Goal: Navigation & Orientation: Find specific page/section

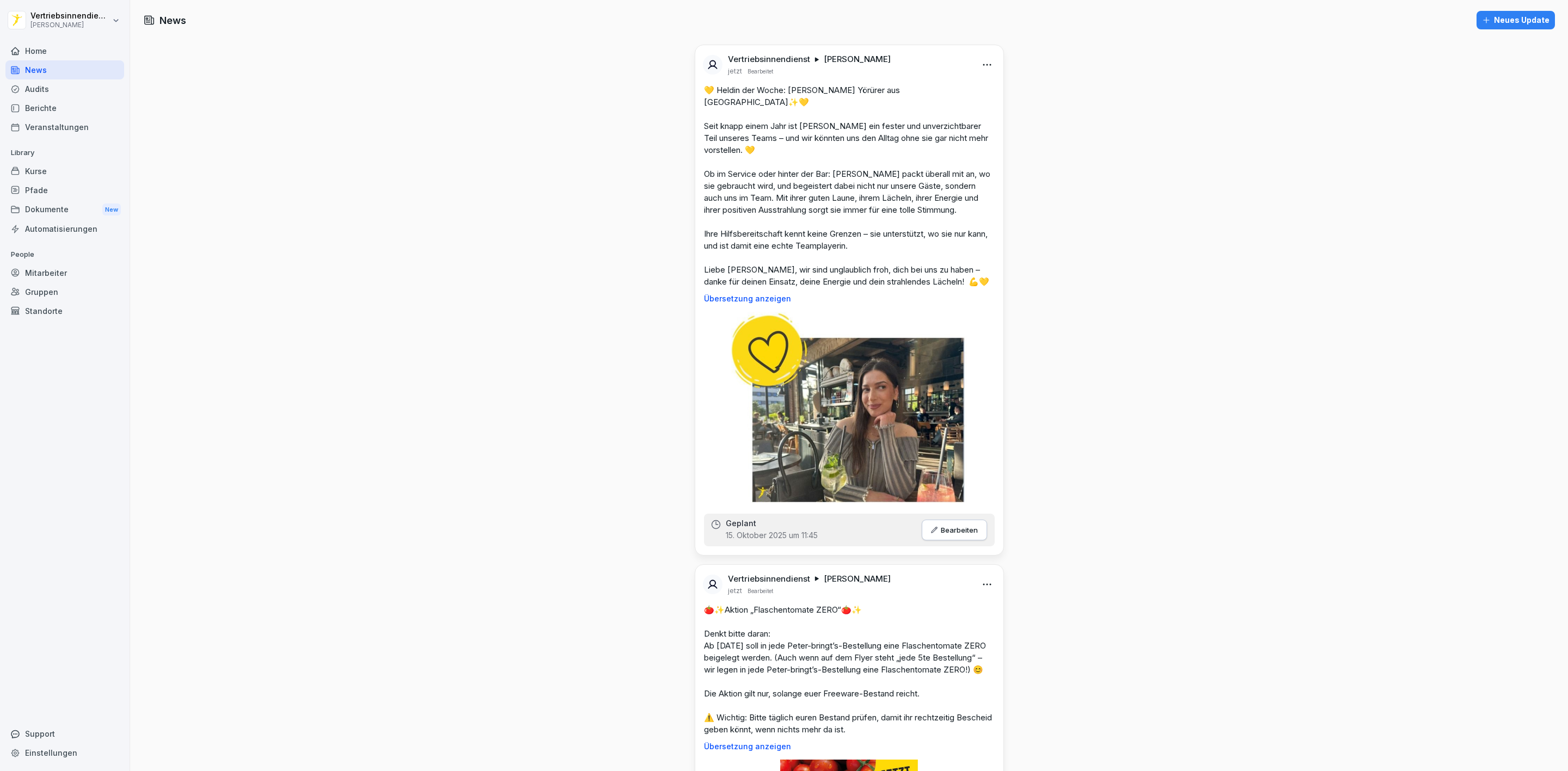
click at [69, 38] on div at bounding box center [65, 38] width 119 height 7
click at [69, 56] on div "Home" at bounding box center [65, 51] width 119 height 19
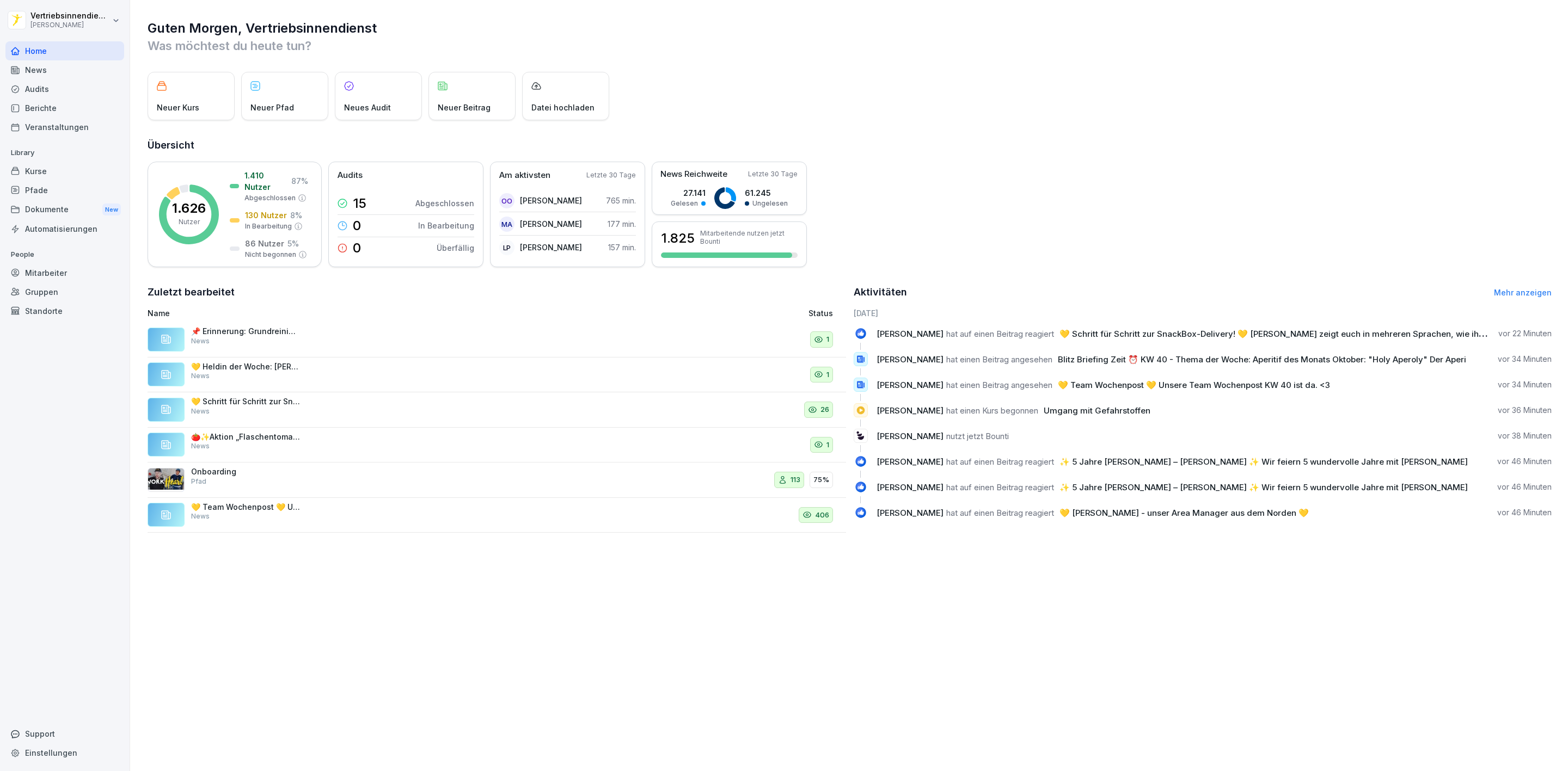
click at [33, 70] on div "News" at bounding box center [65, 69] width 119 height 19
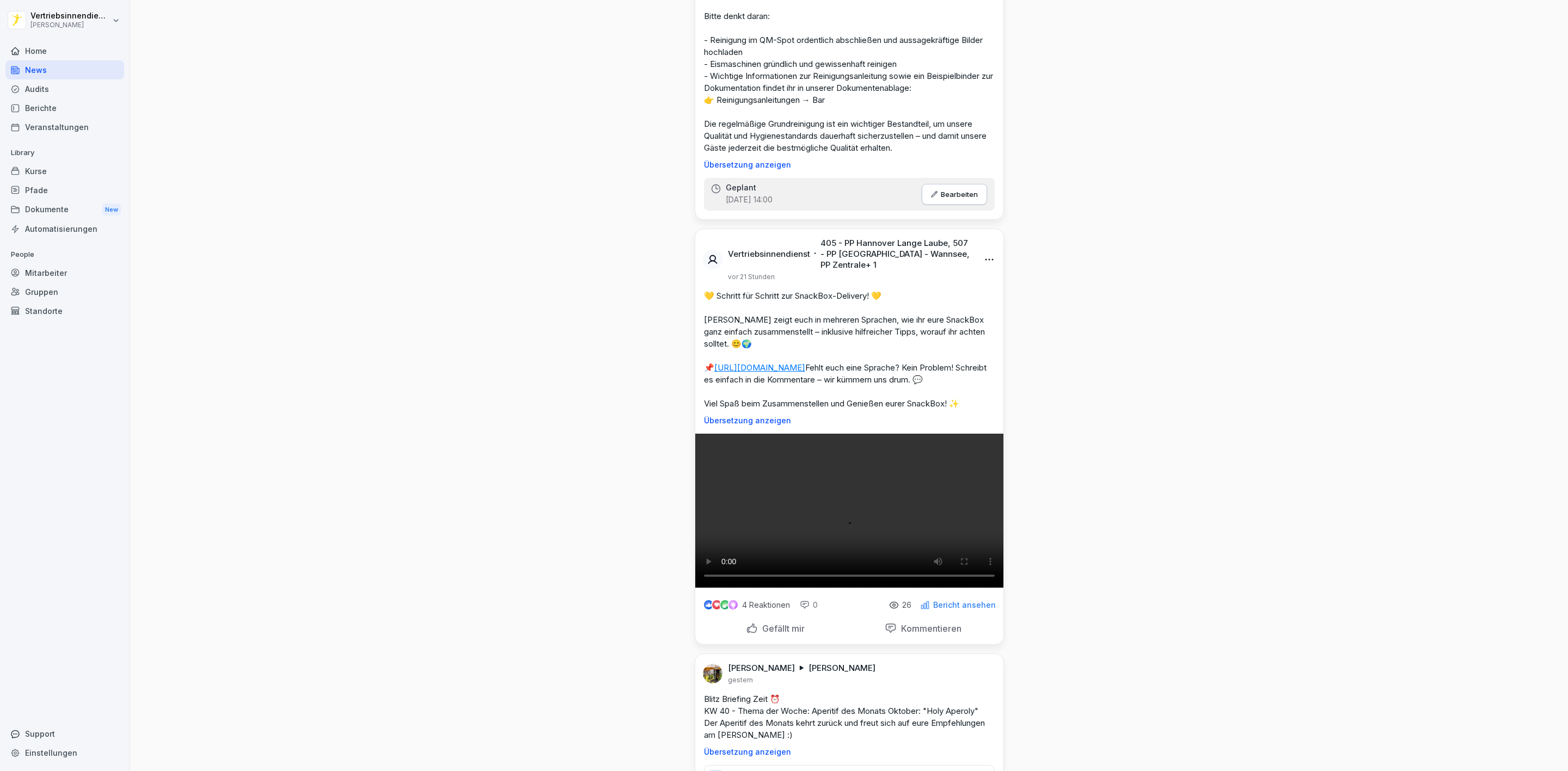
scroll to position [1551, 0]
